Goal: Book appointment/travel/reservation

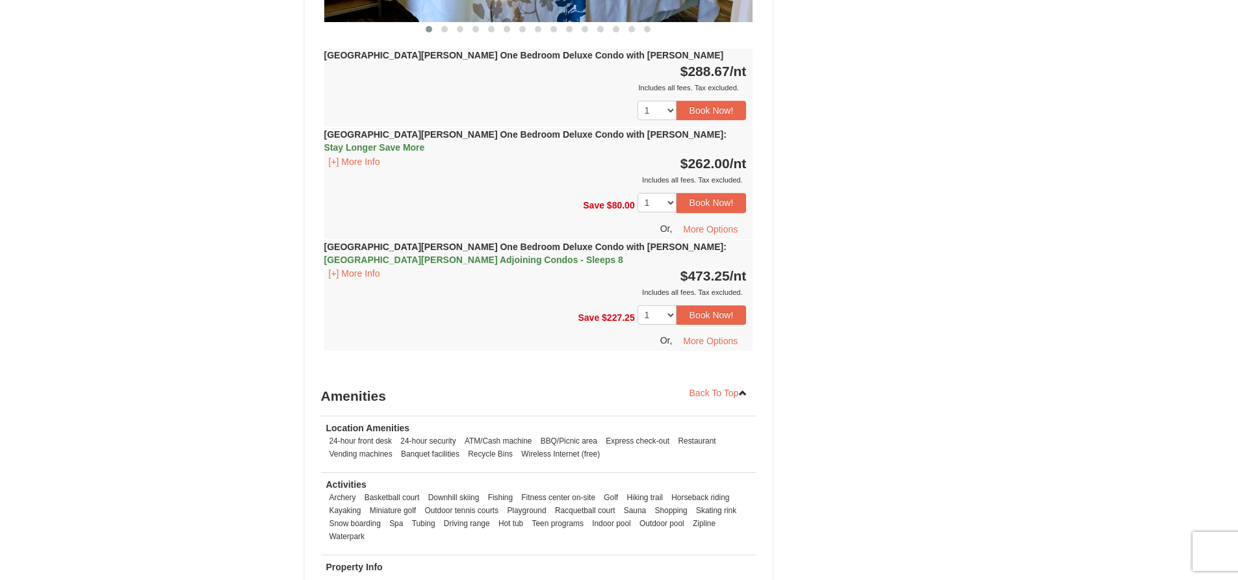
scroll to position [1400, 0]
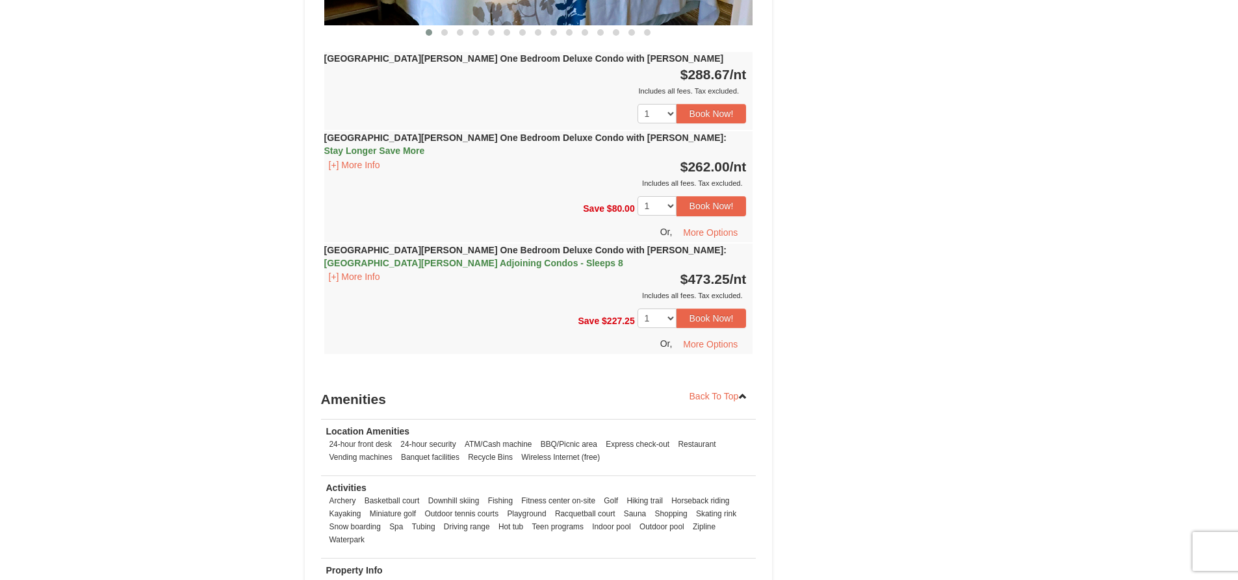
click at [623, 258] on span "[GEOGRAPHIC_DATA][PERSON_NAME] Adjoining Condos - Sleeps 8" at bounding box center [473, 263] width 299 height 10
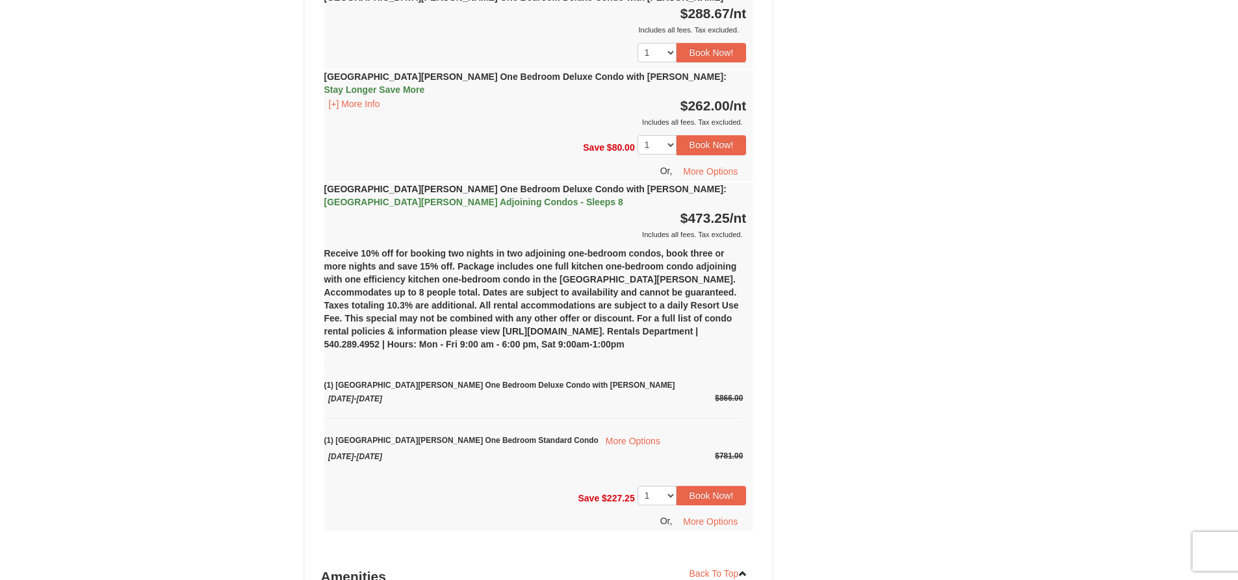
scroll to position [1335, 0]
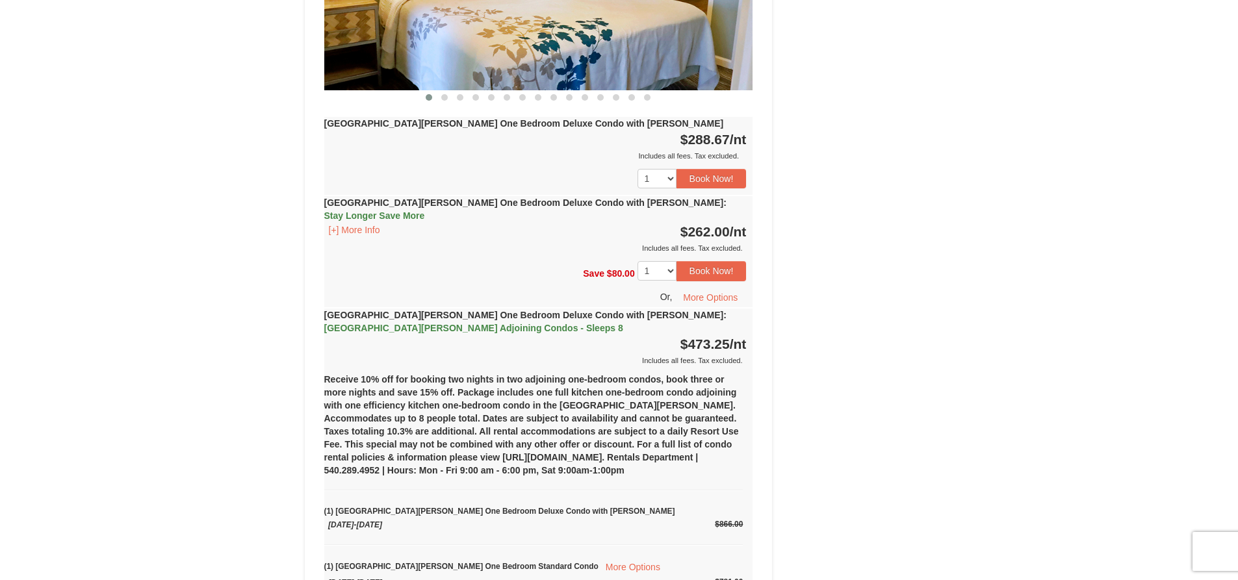
click at [623, 323] on span "[GEOGRAPHIC_DATA][PERSON_NAME] Adjoining Condos - Sleeps 8" at bounding box center [473, 328] width 299 height 10
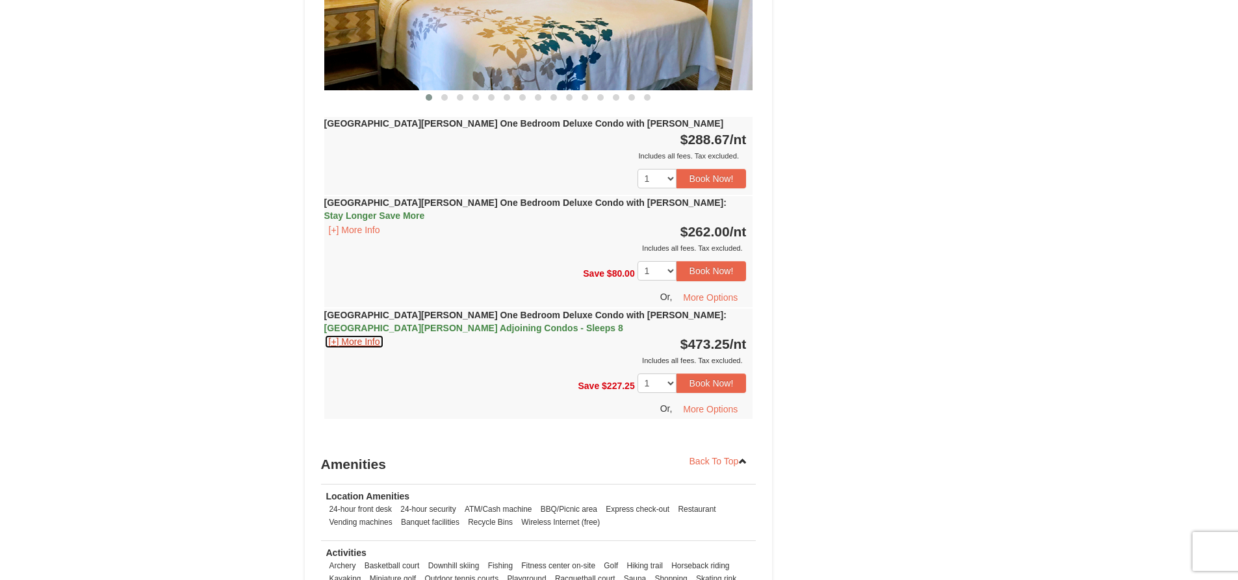
click at [335, 335] on button "[+] More Info" at bounding box center [354, 342] width 60 height 14
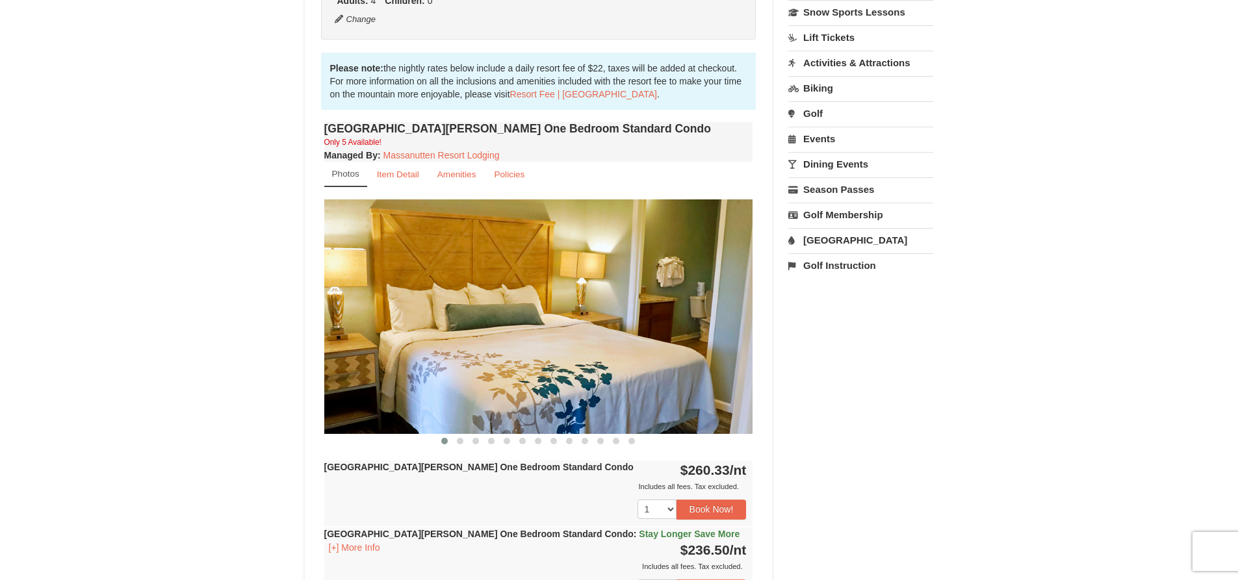
scroll to position [0, 0]
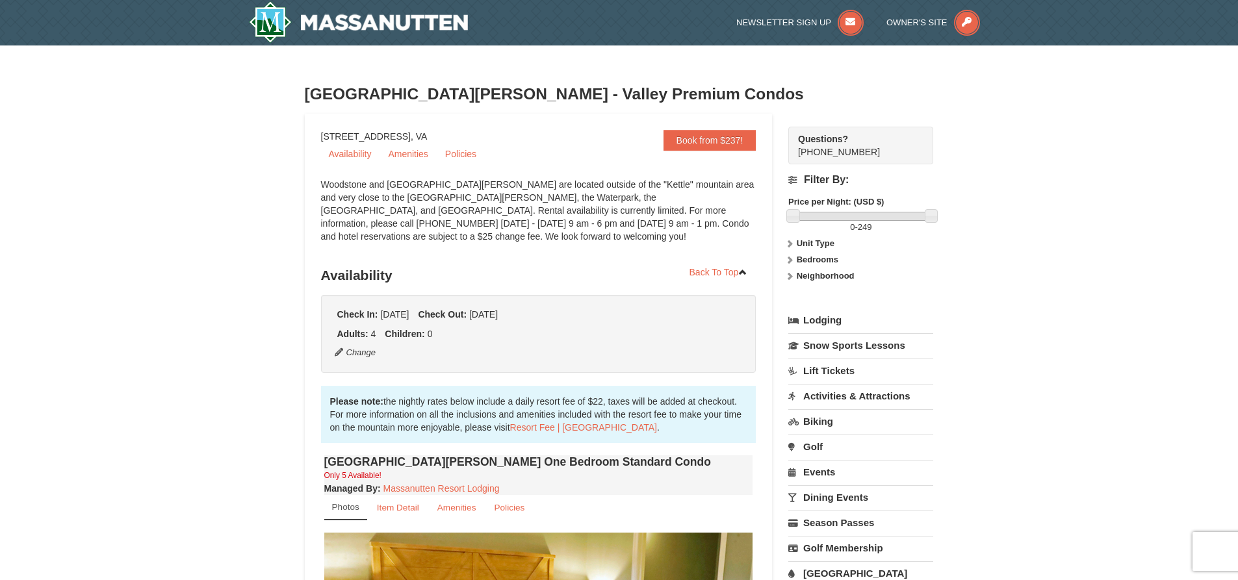
click at [821, 320] on link "Lodging" at bounding box center [860, 320] width 145 height 23
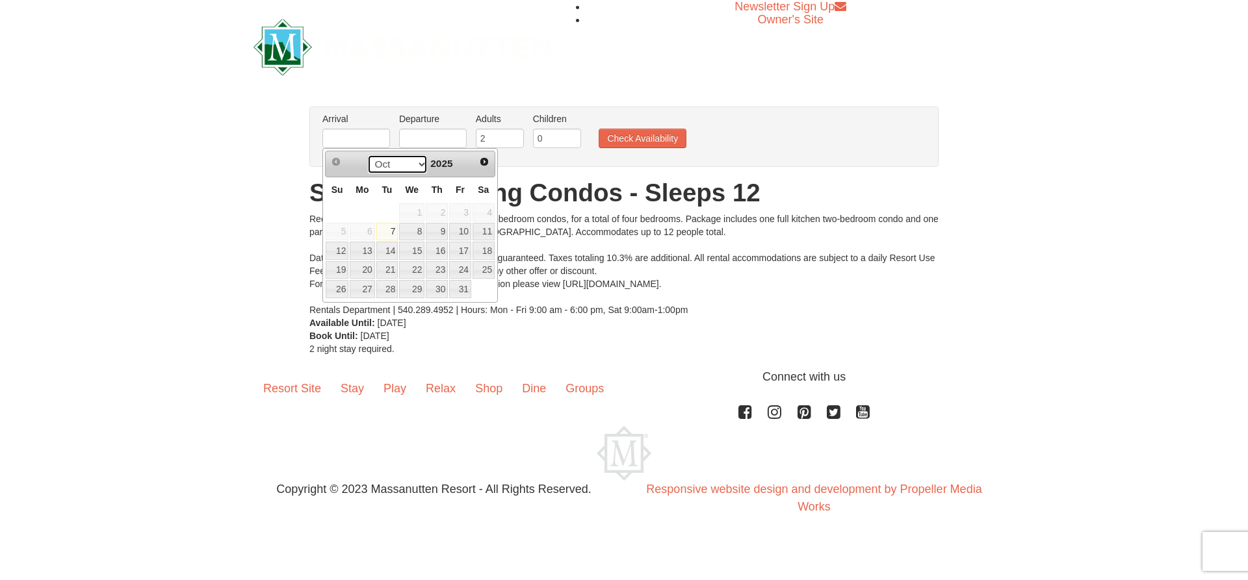
click at [414, 161] on select "Oct Nov Dec" at bounding box center [397, 164] width 60 height 19
click at [420, 270] on link "24" at bounding box center [411, 270] width 25 height 18
type input "[DATE]"
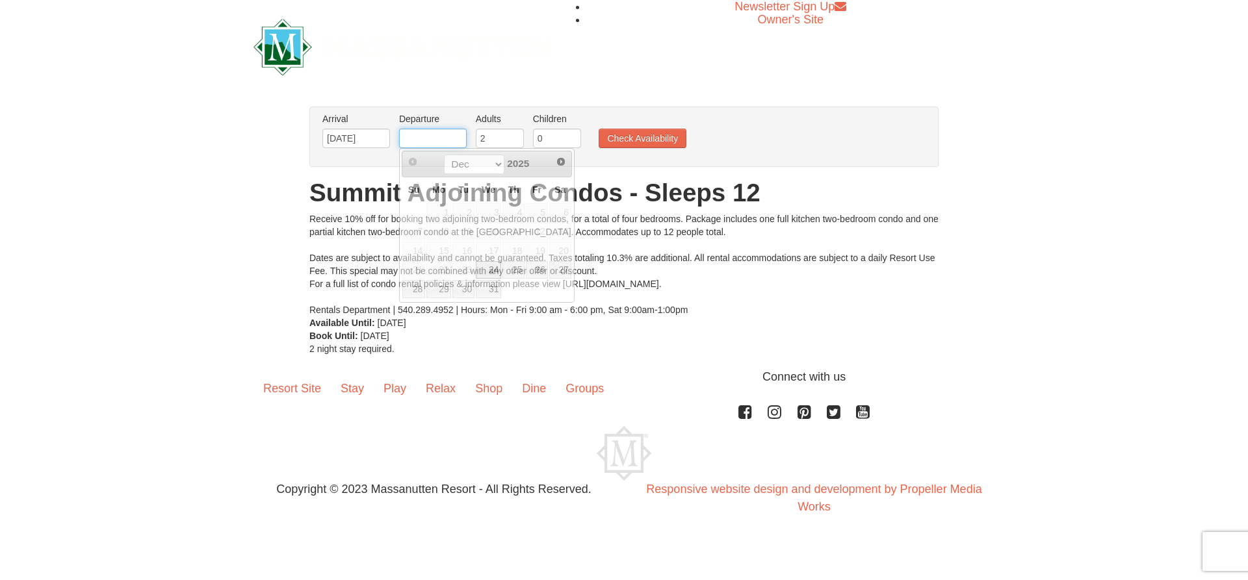
click at [446, 141] on input "text" at bounding box center [433, 138] width 68 height 19
click at [557, 270] on link "27" at bounding box center [560, 270] width 22 height 18
type input "[DATE]"
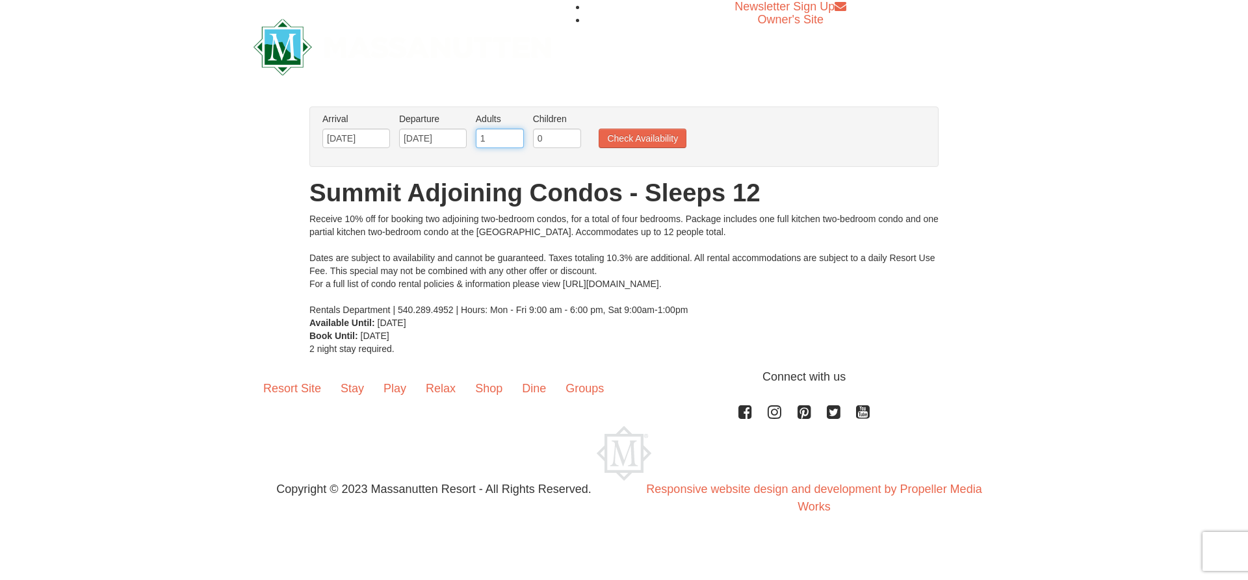
click at [515, 141] on input "1" at bounding box center [500, 138] width 48 height 19
click at [514, 129] on input "1" at bounding box center [500, 138] width 48 height 19
click at [513, 129] on input "1" at bounding box center [500, 138] width 48 height 19
click at [513, 135] on input "2" at bounding box center [500, 138] width 48 height 19
click at [513, 135] on input "3" at bounding box center [500, 138] width 48 height 19
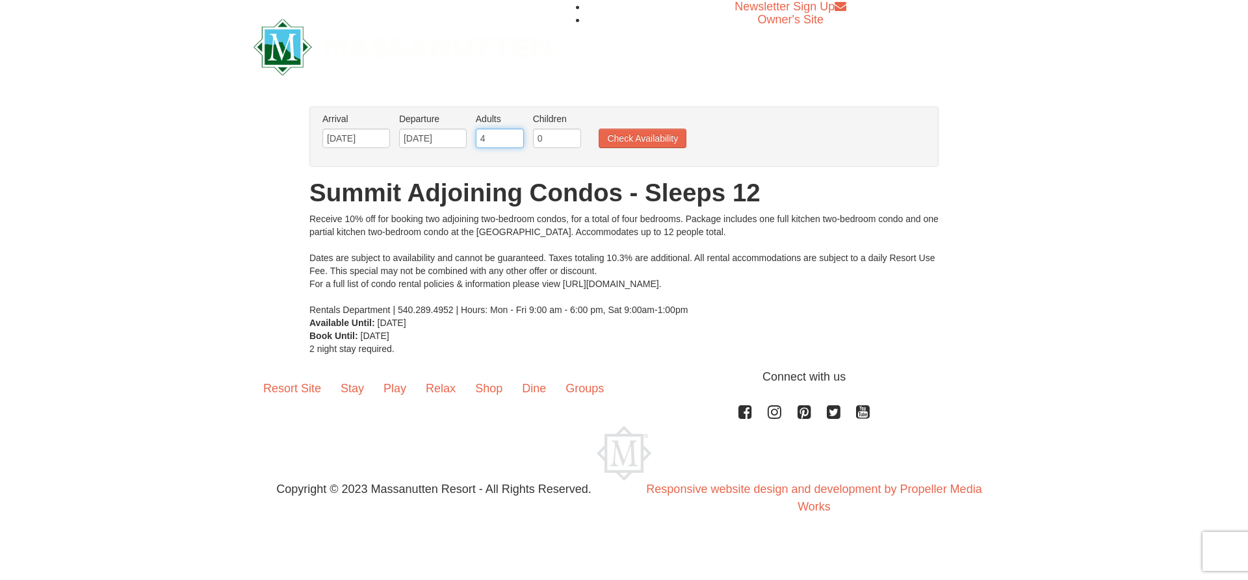
type input "4"
click at [513, 135] on input "4" at bounding box center [500, 138] width 48 height 19
click at [668, 137] on button "Check Availability" at bounding box center [642, 138] width 88 height 19
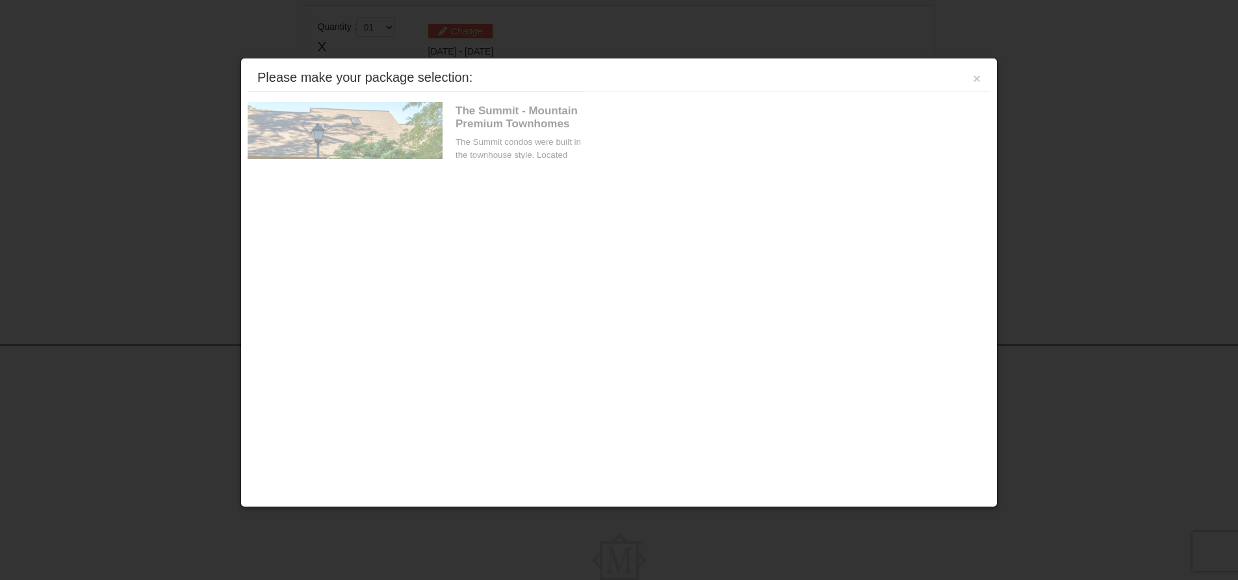
scroll to position [397, 0]
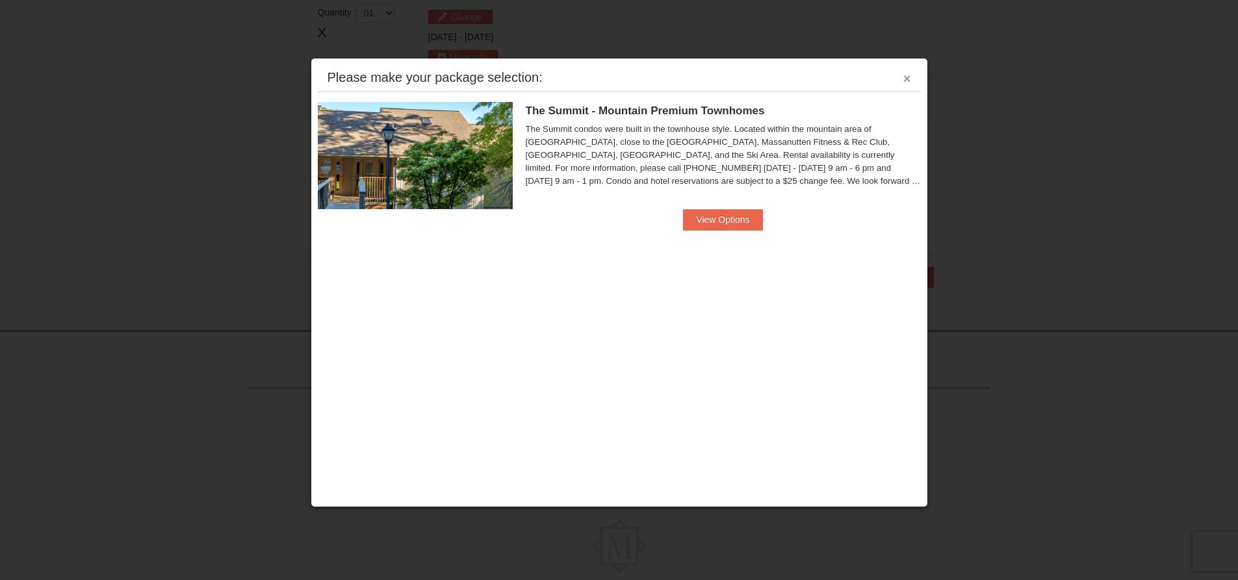
click at [907, 77] on button "×" at bounding box center [907, 78] width 8 height 13
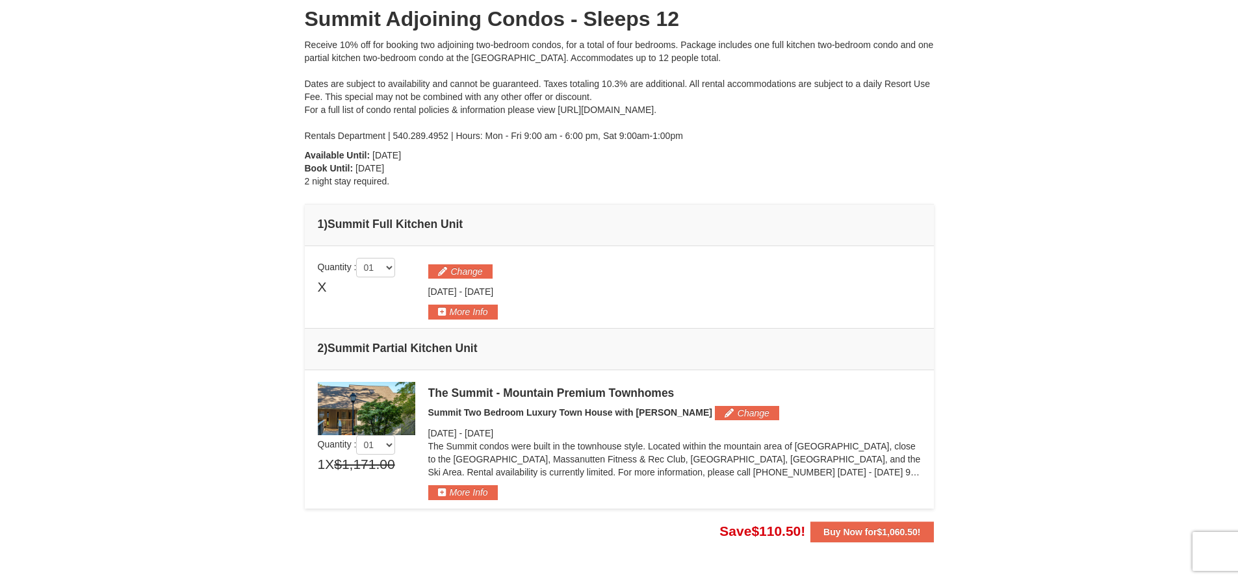
scroll to position [135, 0]
